Goal: Book appointment/travel/reservation

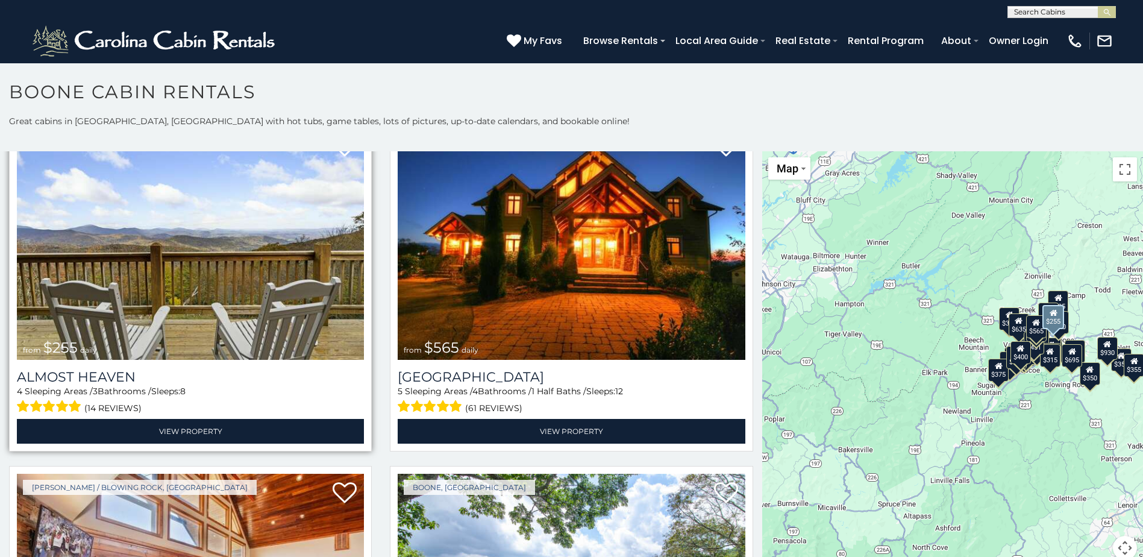
scroll to position [2771, 0]
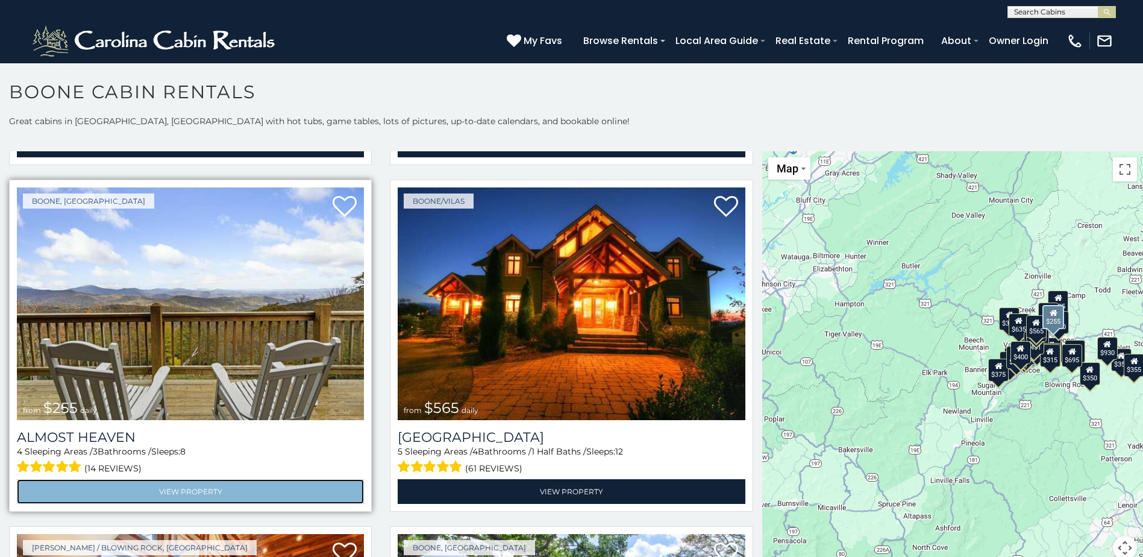
click at [163, 479] on link "View Property" at bounding box center [190, 491] width 347 height 25
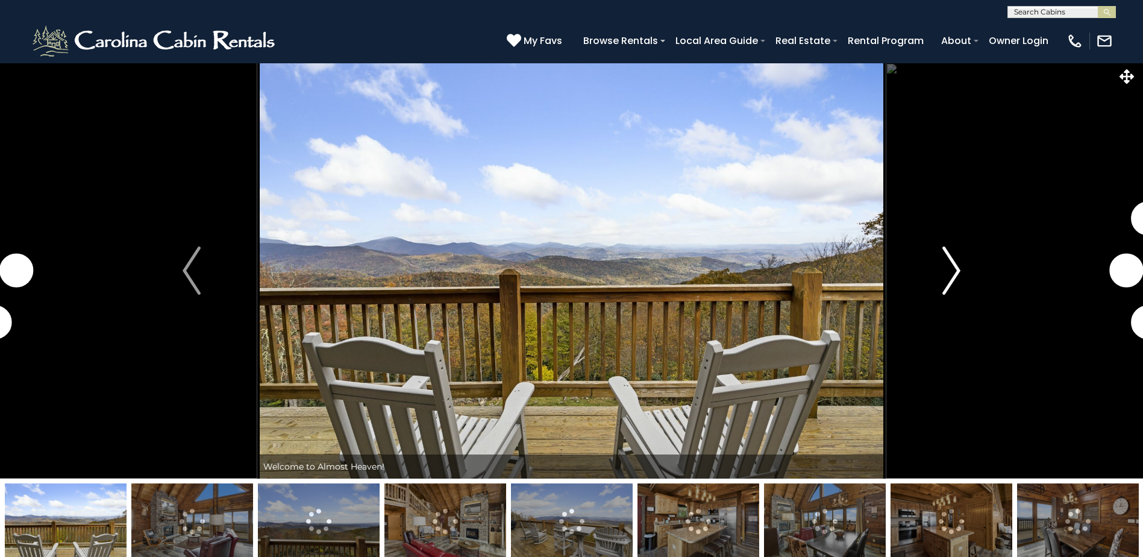
click at [955, 269] on img "Next" at bounding box center [951, 270] width 18 height 48
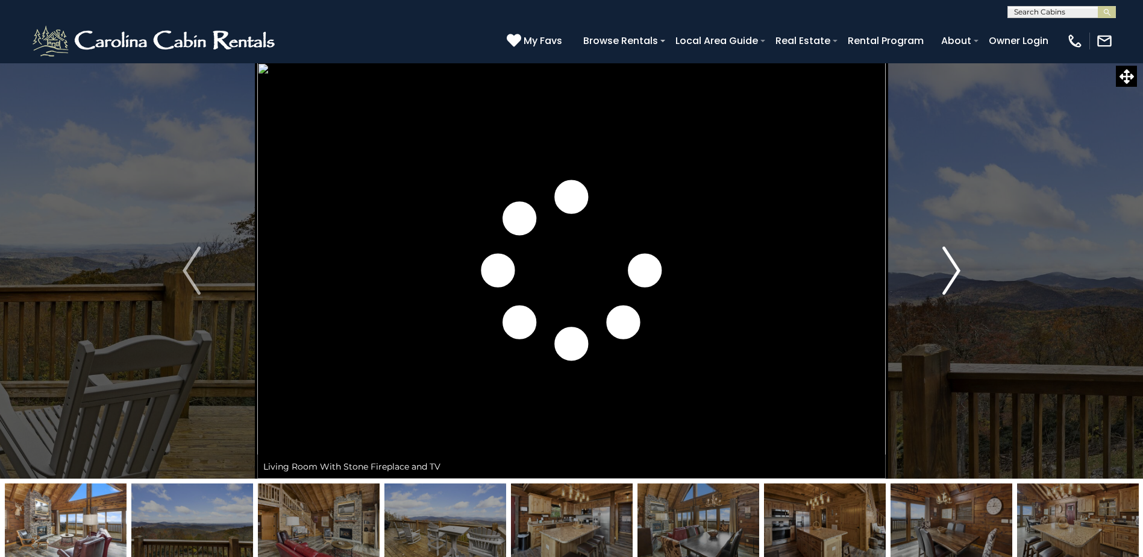
click at [956, 269] on img "Next" at bounding box center [951, 270] width 18 height 48
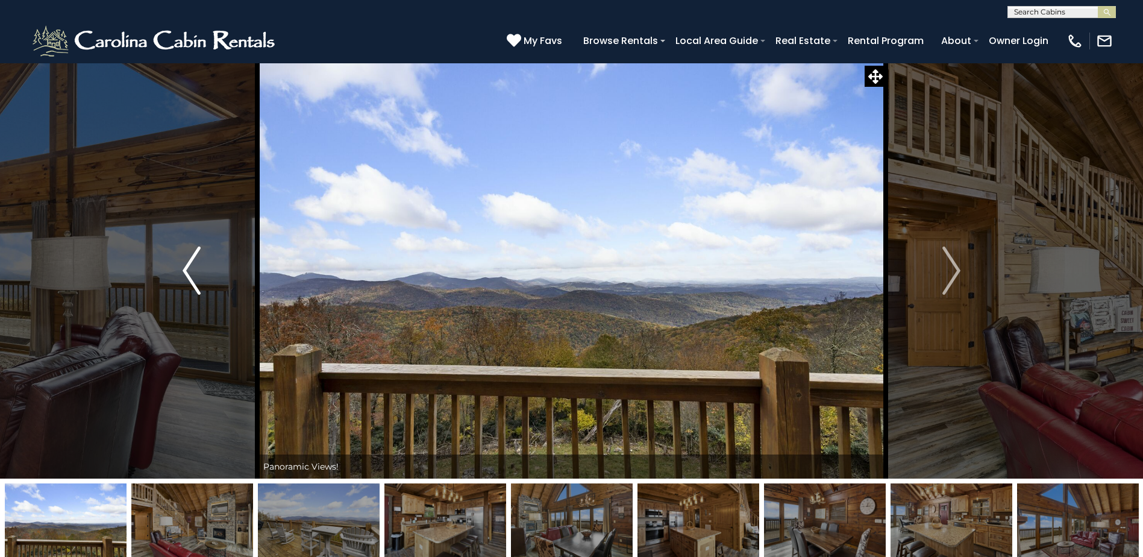
click at [196, 278] on img "Previous" at bounding box center [192, 270] width 18 height 48
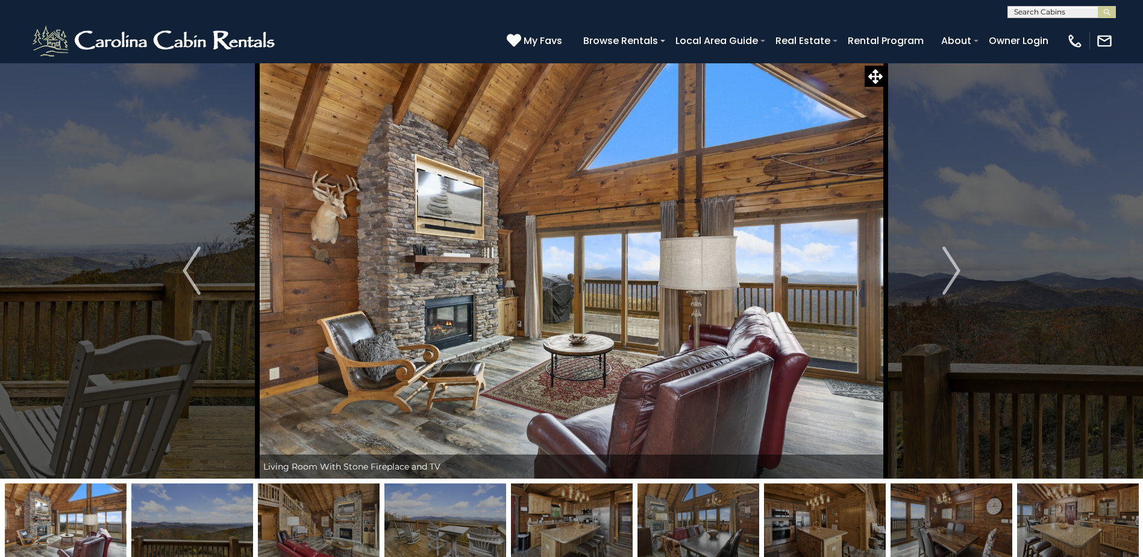
drag, startPoint x: 219, startPoint y: 271, endPoint x: 398, endPoint y: 213, distance: 187.9
click at [398, 213] on img at bounding box center [571, 271] width 628 height 416
click at [951, 262] on img "Next" at bounding box center [951, 270] width 18 height 48
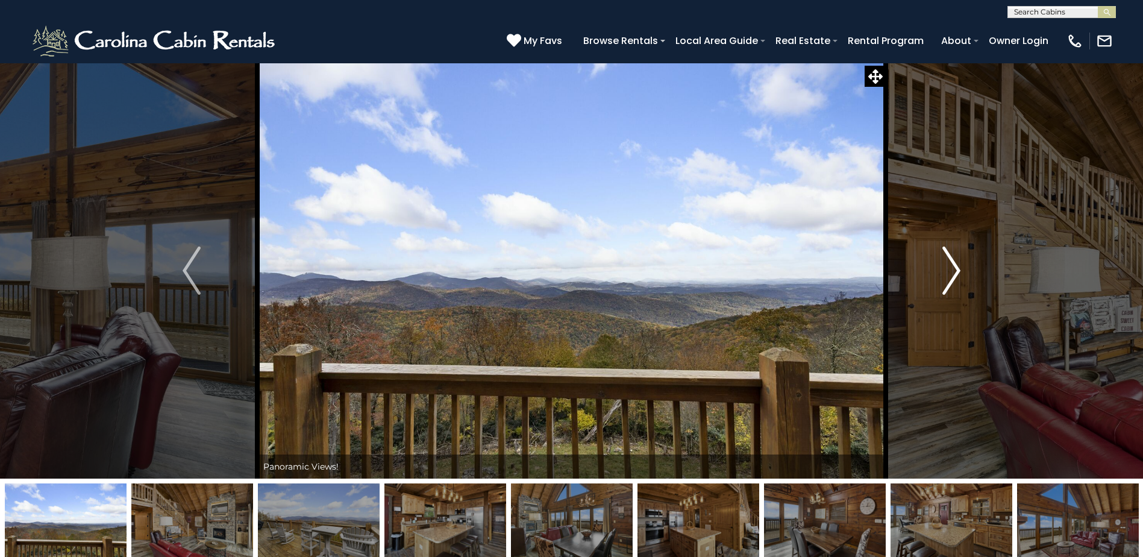
click at [954, 261] on img "Next" at bounding box center [951, 270] width 18 height 48
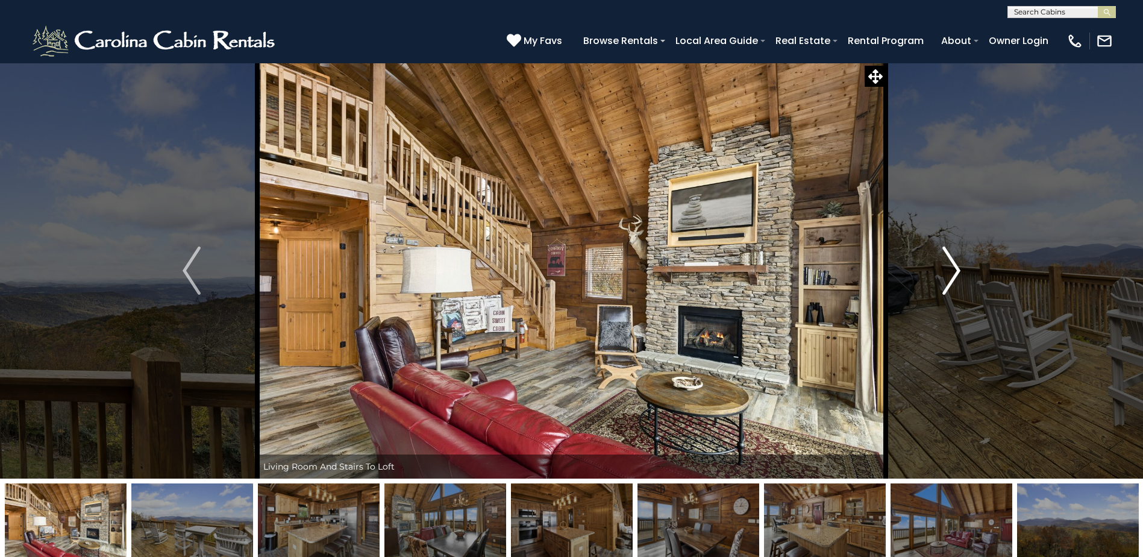
click at [954, 269] on img "Next" at bounding box center [951, 270] width 18 height 48
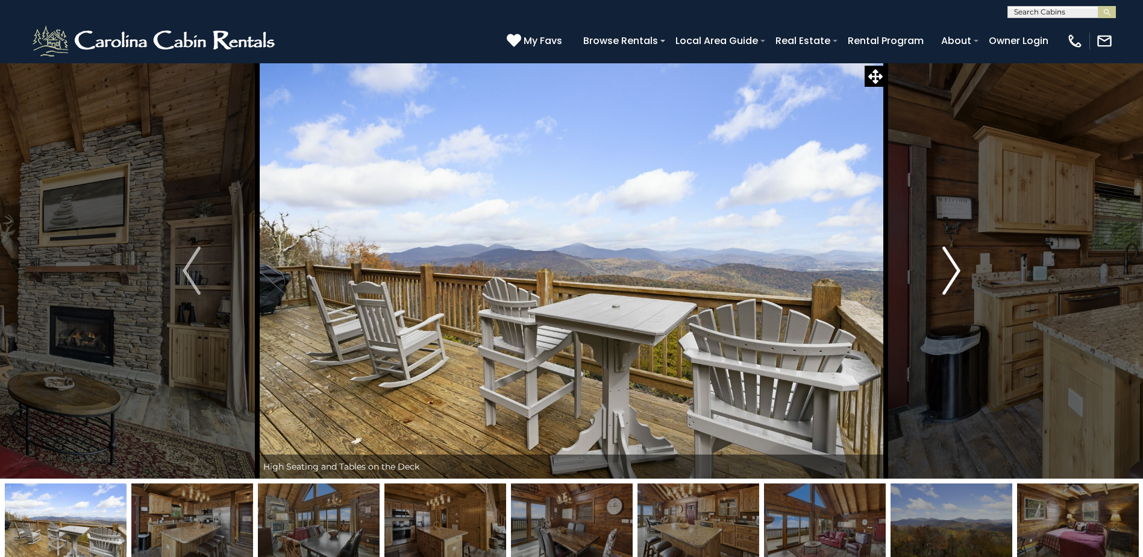
click at [954, 269] on img "Next" at bounding box center [951, 270] width 18 height 48
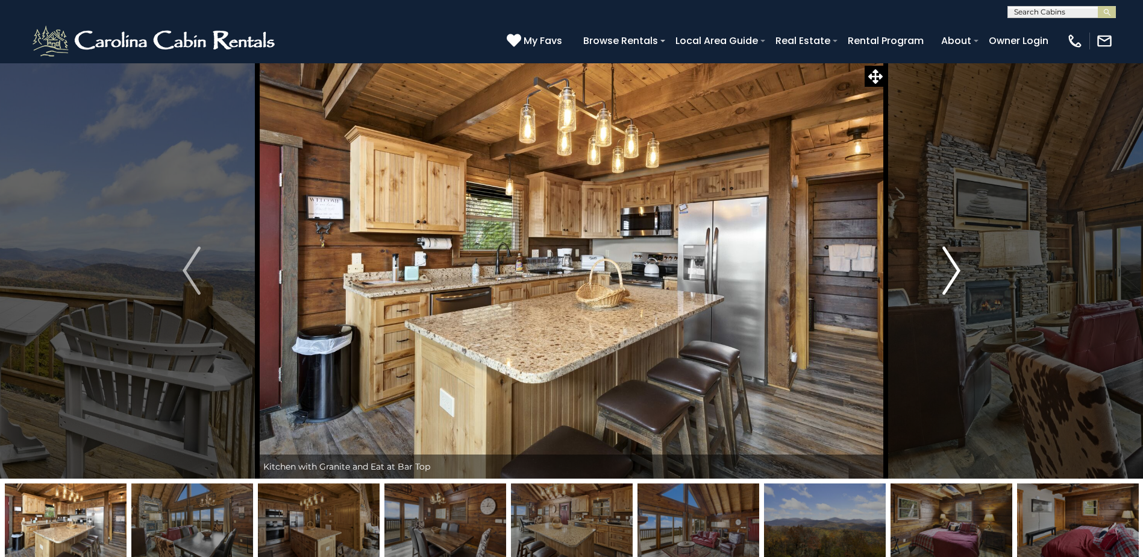
click at [952, 269] on img "Next" at bounding box center [951, 270] width 18 height 48
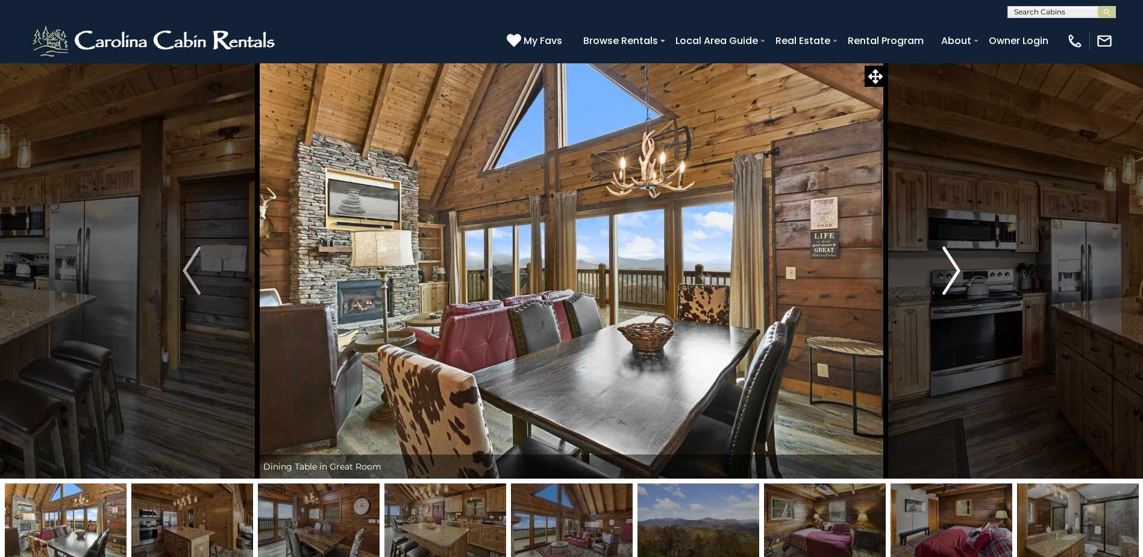
click at [952, 269] on img "Next" at bounding box center [951, 270] width 18 height 48
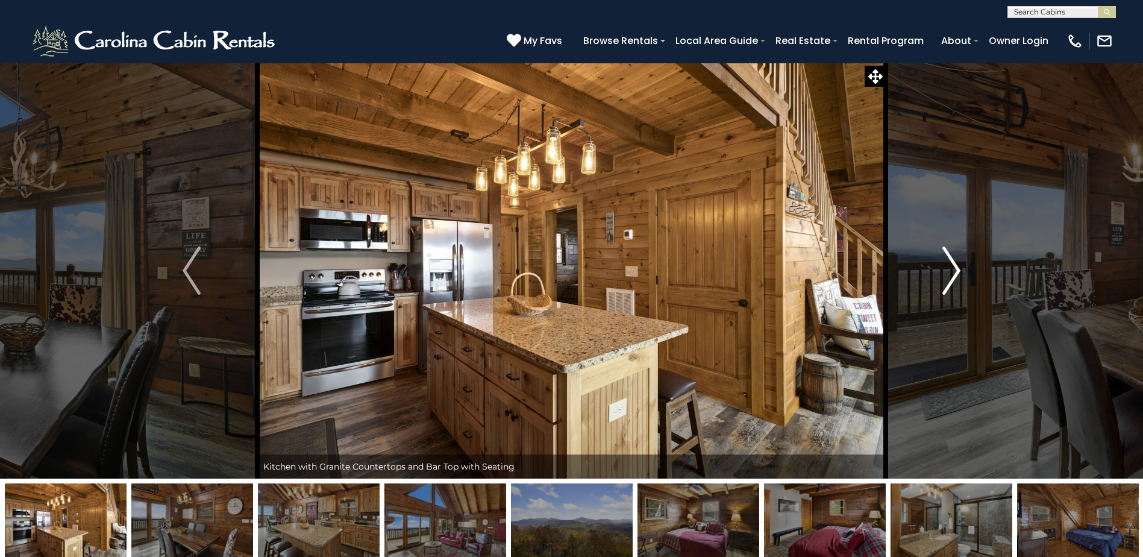
click at [952, 269] on img "Next" at bounding box center [951, 270] width 18 height 48
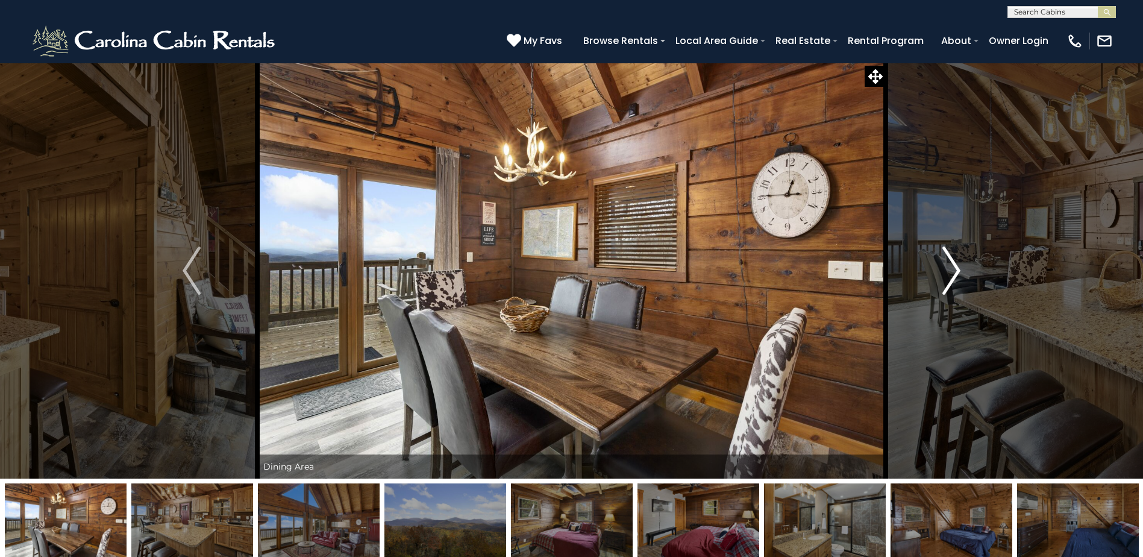
click at [952, 269] on img "Next" at bounding box center [951, 270] width 18 height 48
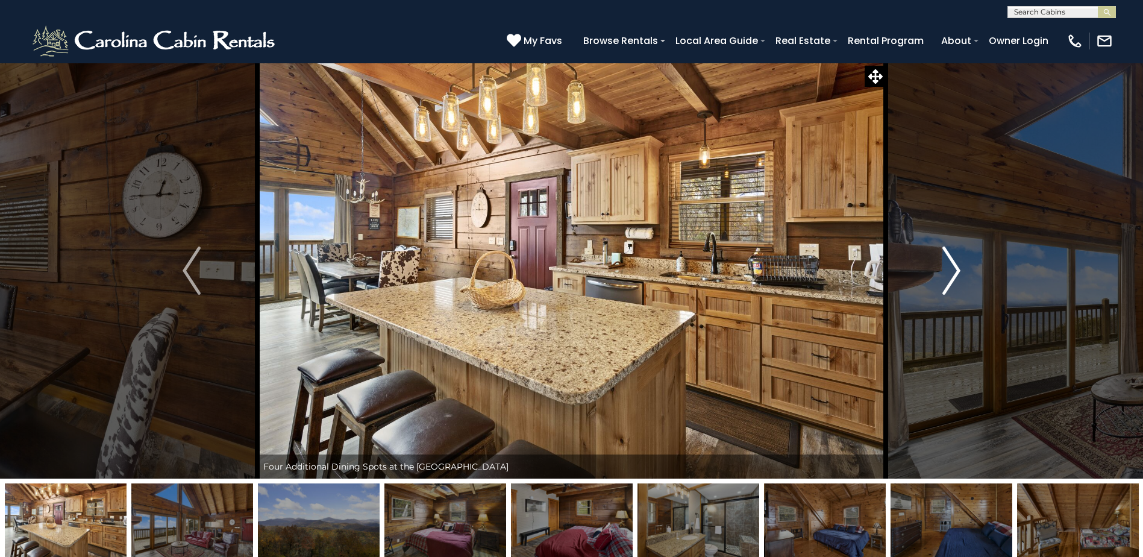
click at [952, 269] on img "Next" at bounding box center [951, 270] width 18 height 48
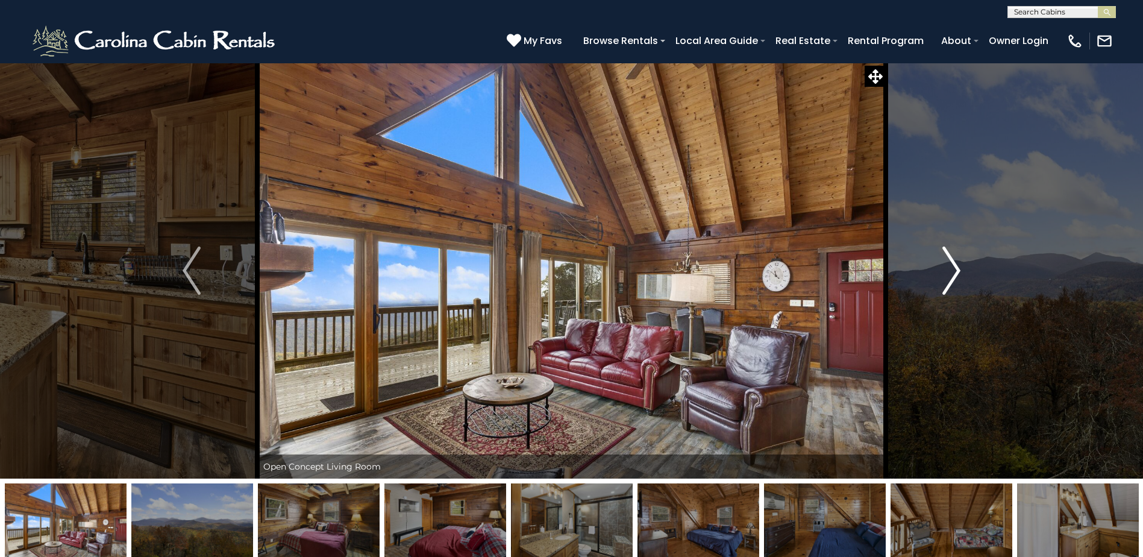
click at [952, 269] on img "Next" at bounding box center [951, 270] width 18 height 48
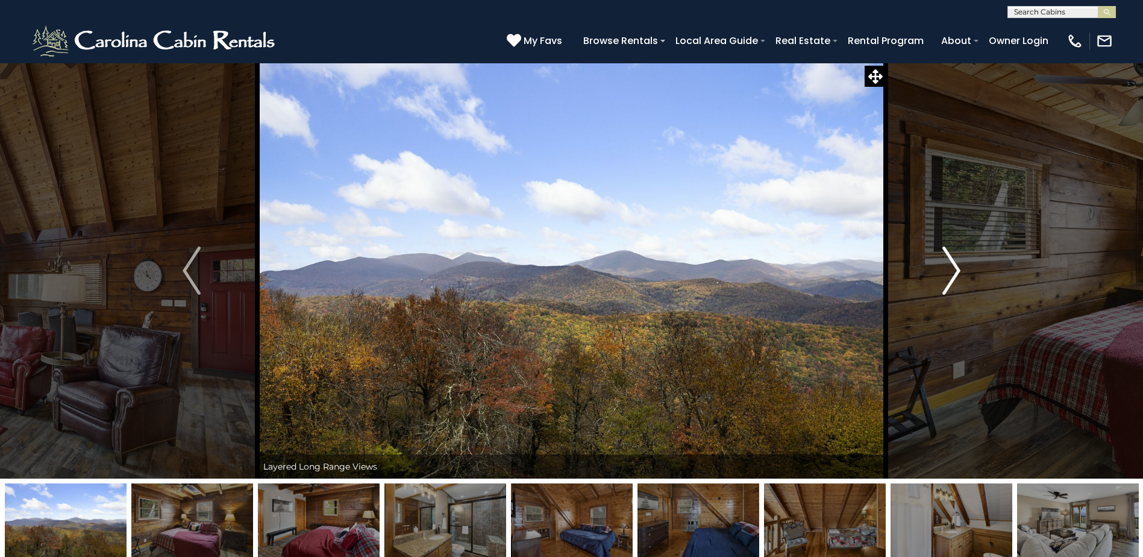
click at [952, 269] on img "Next" at bounding box center [951, 270] width 18 height 48
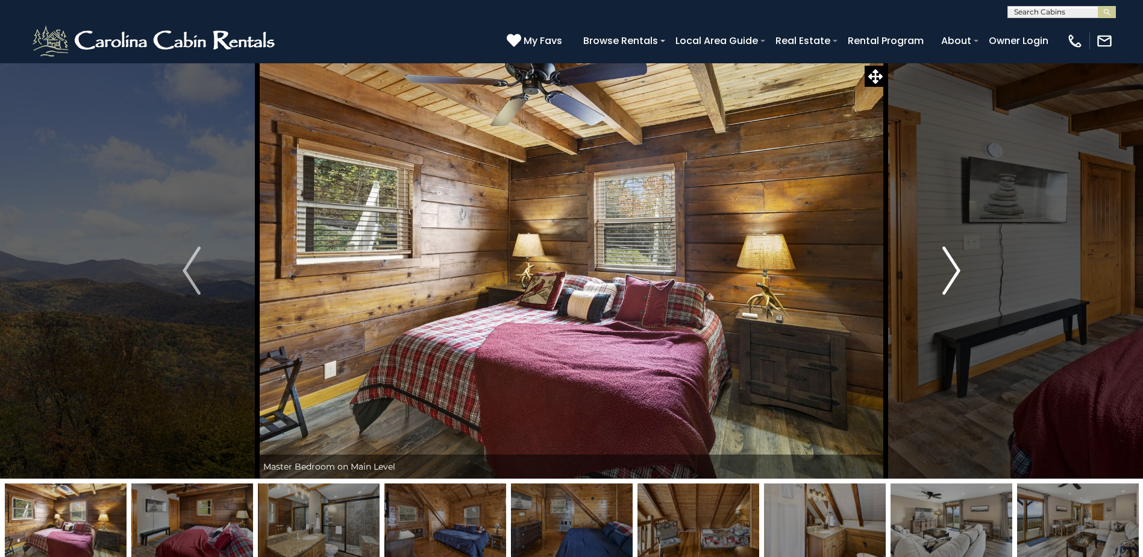
drag, startPoint x: 931, startPoint y: 271, endPoint x: 902, endPoint y: 271, distance: 28.9
drag, startPoint x: 902, startPoint y: 271, endPoint x: 1004, endPoint y: 234, distance: 108.6
click at [1004, 234] on button "Next" at bounding box center [951, 271] width 131 height 416
